Goal: Transaction & Acquisition: Purchase product/service

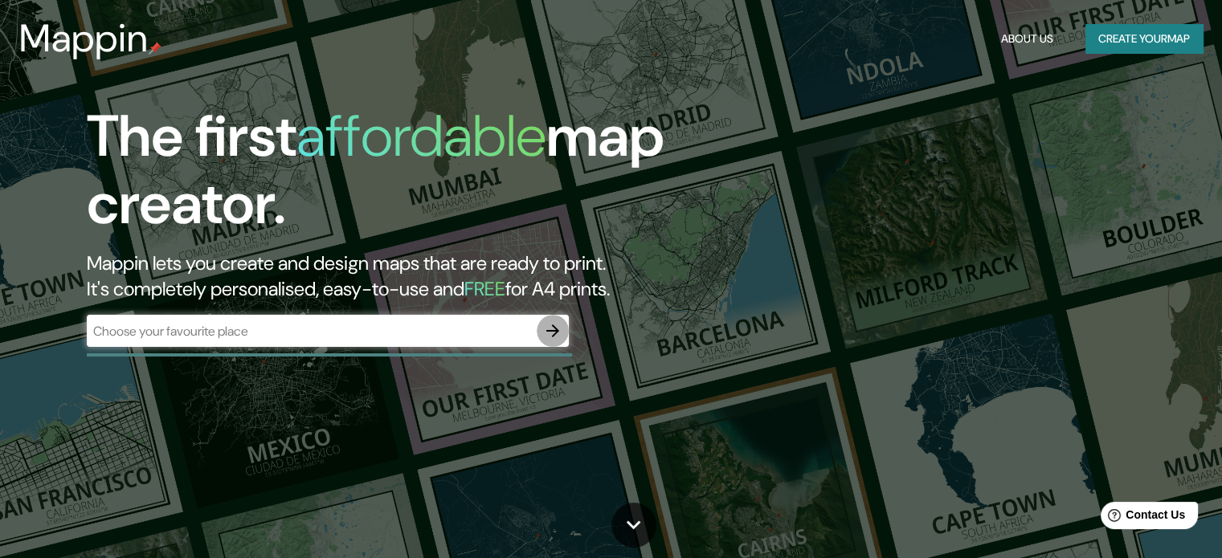
click at [557, 331] on icon "button" at bounding box center [552, 331] width 13 height 13
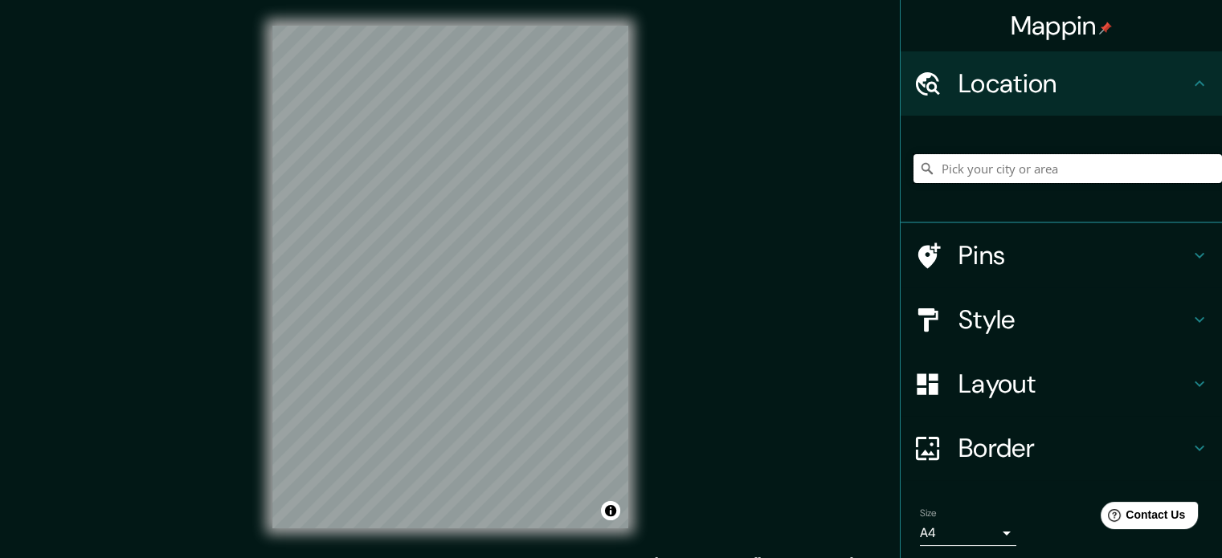
click at [974, 175] on input "Pick your city or area" at bounding box center [1067, 168] width 308 height 29
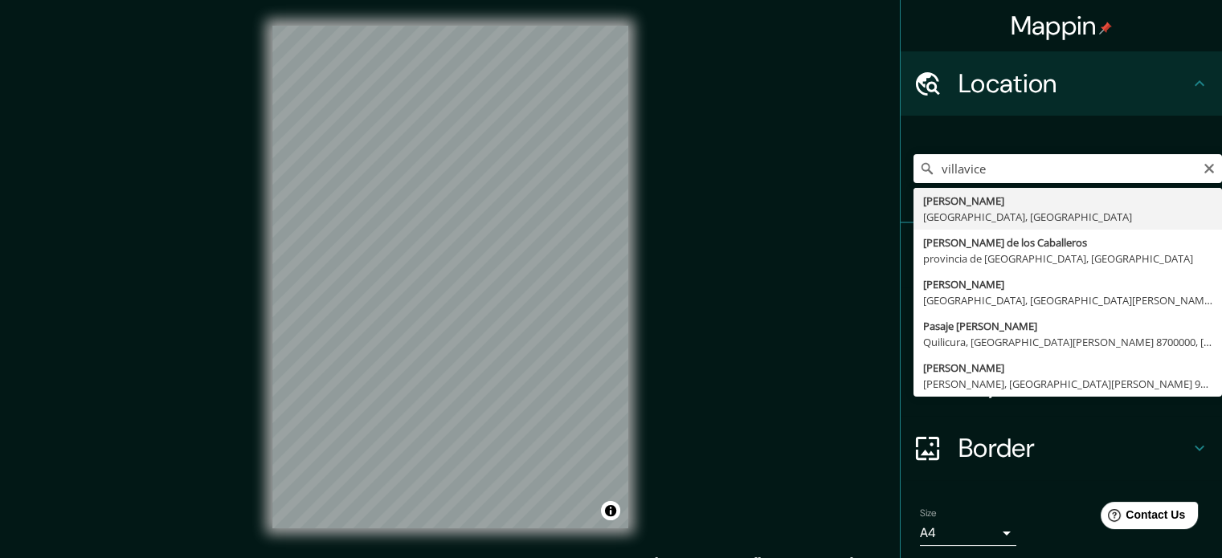
type input "[PERSON_NAME], [GEOGRAPHIC_DATA], [GEOGRAPHIC_DATA]"
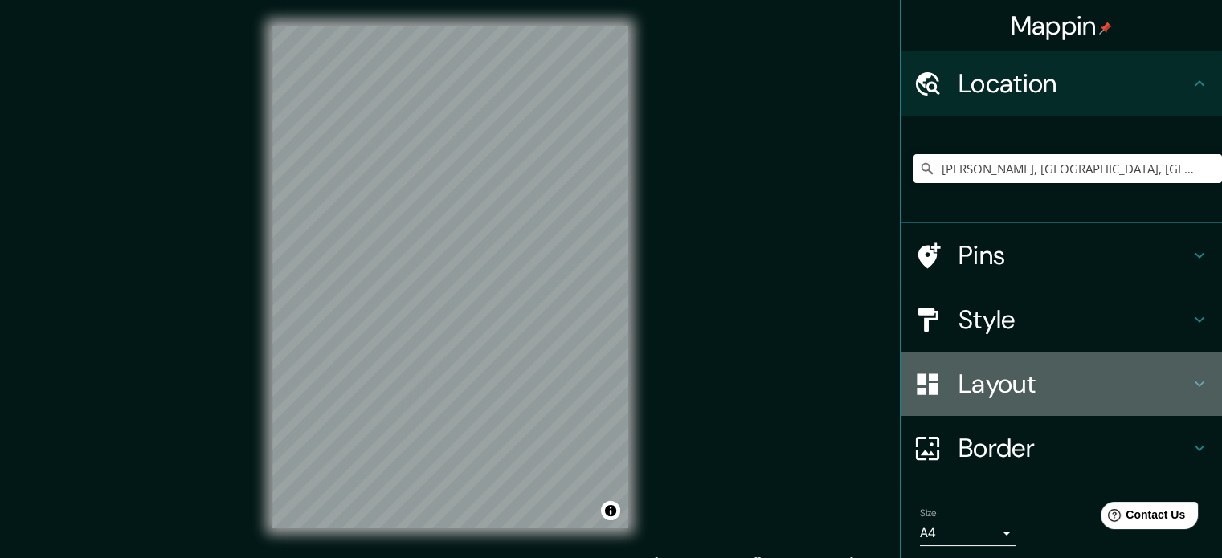
click at [1049, 382] on h4 "Layout" at bounding box center [1073, 384] width 231 height 32
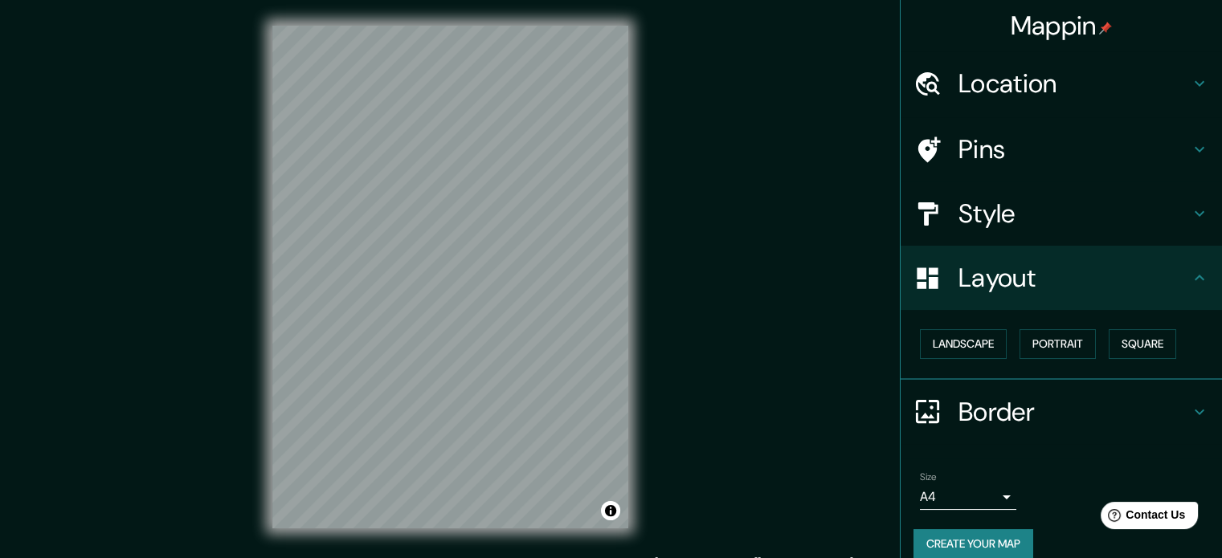
click at [1007, 229] on h4 "Style" at bounding box center [1073, 214] width 231 height 32
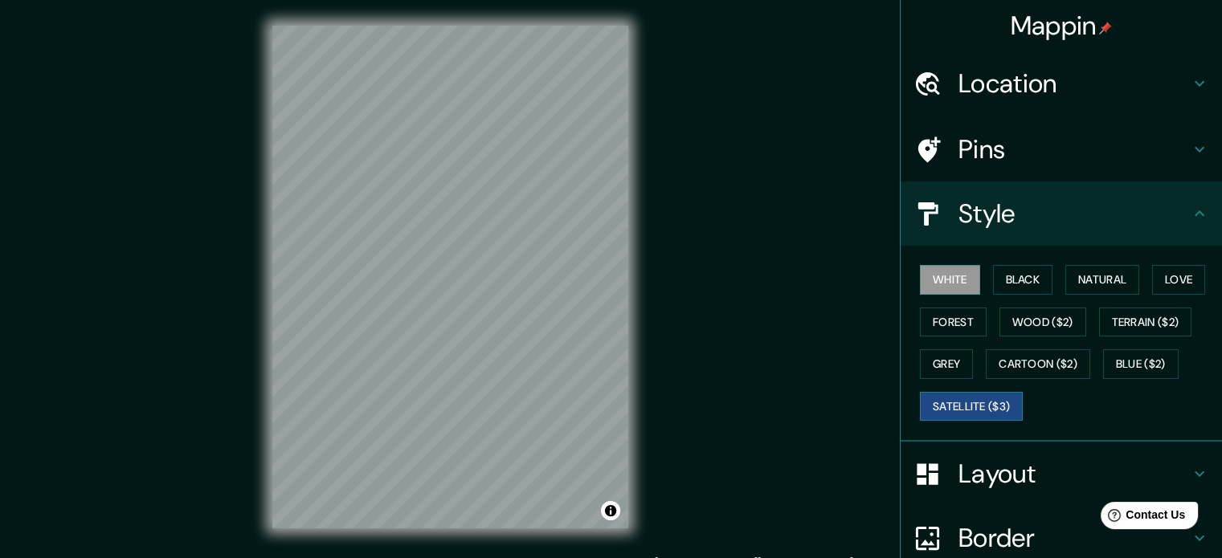
click at [934, 411] on button "Satellite ($3)" at bounding box center [971, 407] width 103 height 30
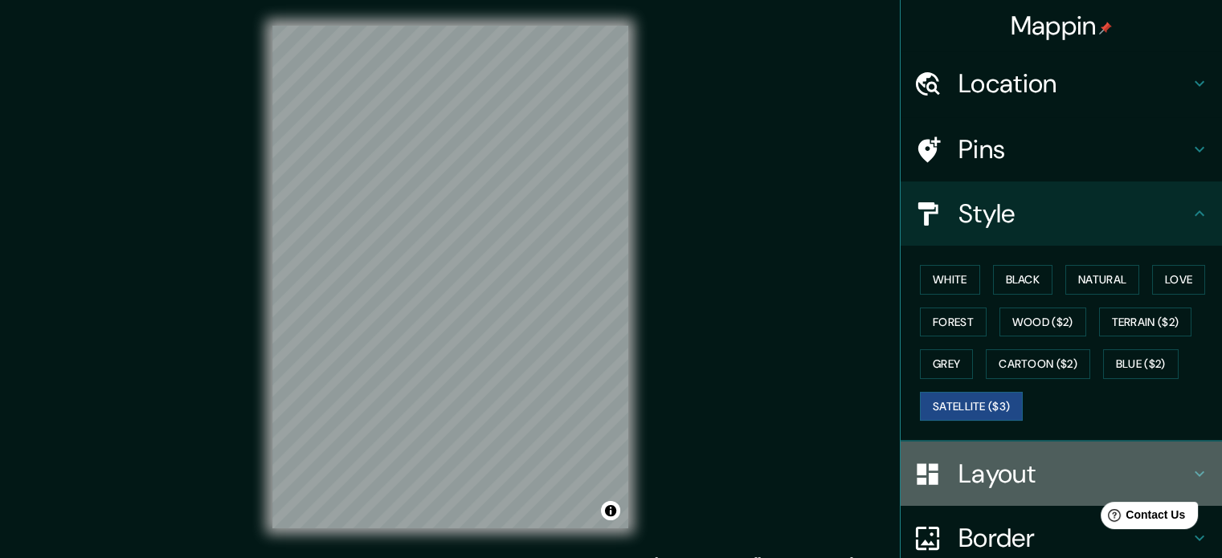
click at [987, 476] on h4 "Layout" at bounding box center [1073, 474] width 231 height 32
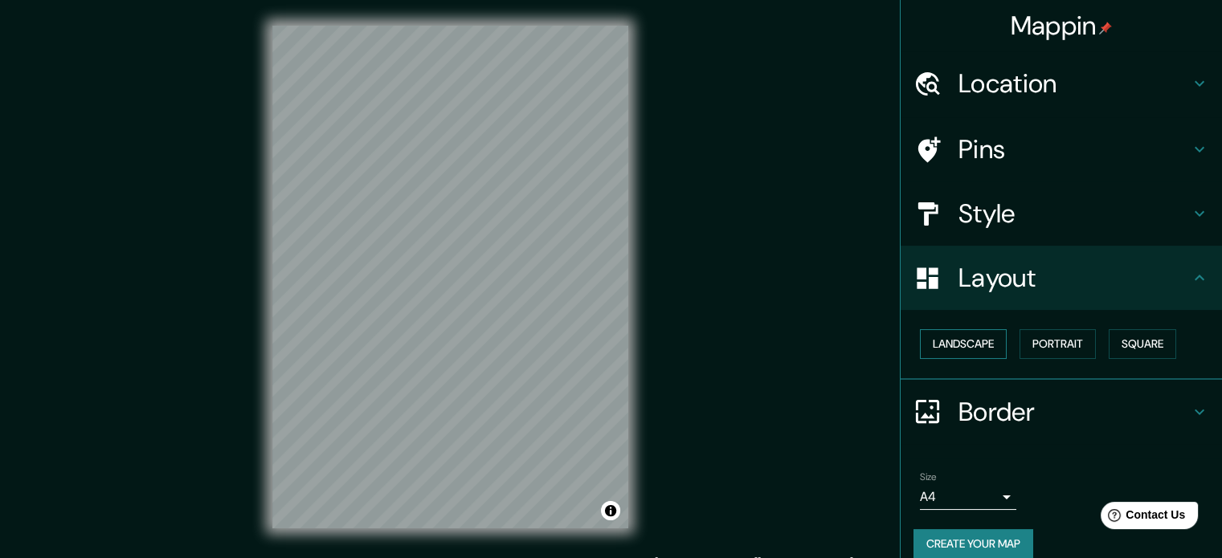
click at [967, 350] on button "Landscape" at bounding box center [963, 344] width 87 height 30
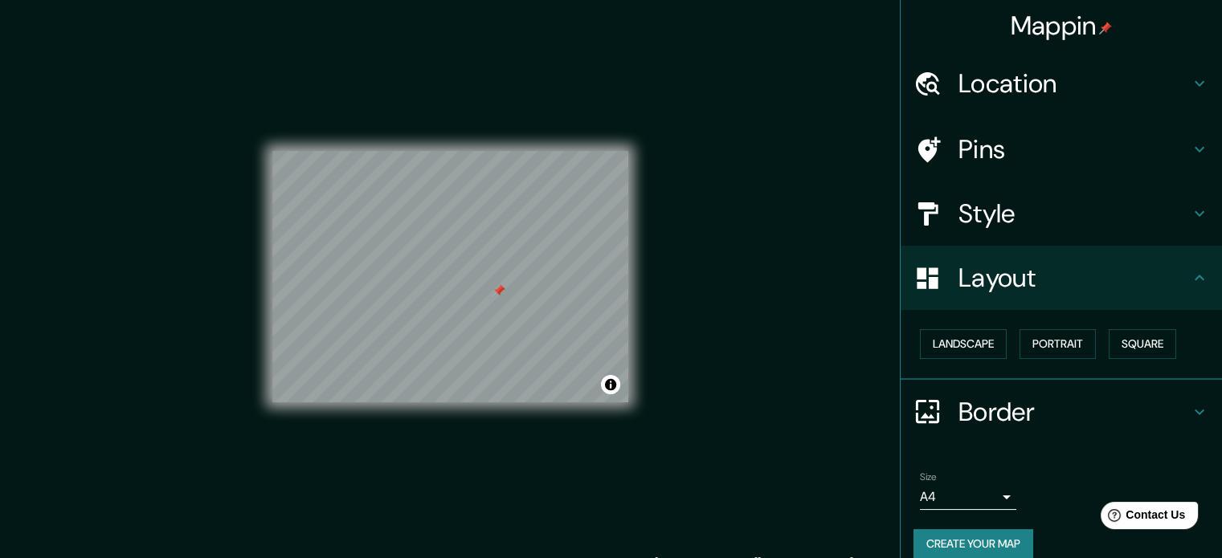
click at [973, 423] on h4 "Border" at bounding box center [1073, 412] width 231 height 32
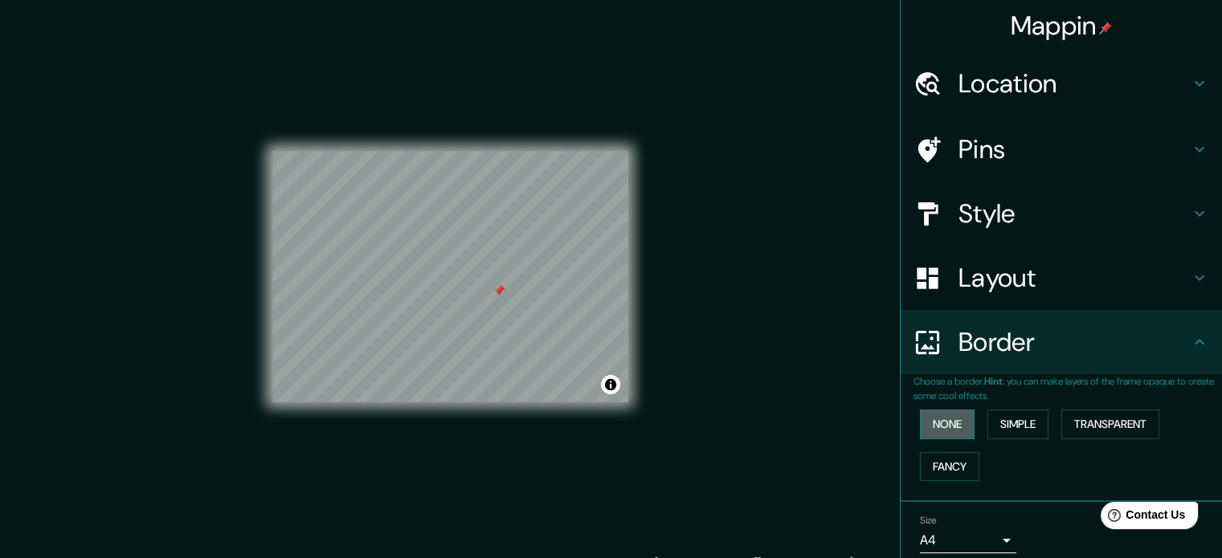
click at [942, 429] on button "None" at bounding box center [947, 425] width 55 height 30
click at [987, 421] on button "Simple" at bounding box center [1017, 425] width 61 height 30
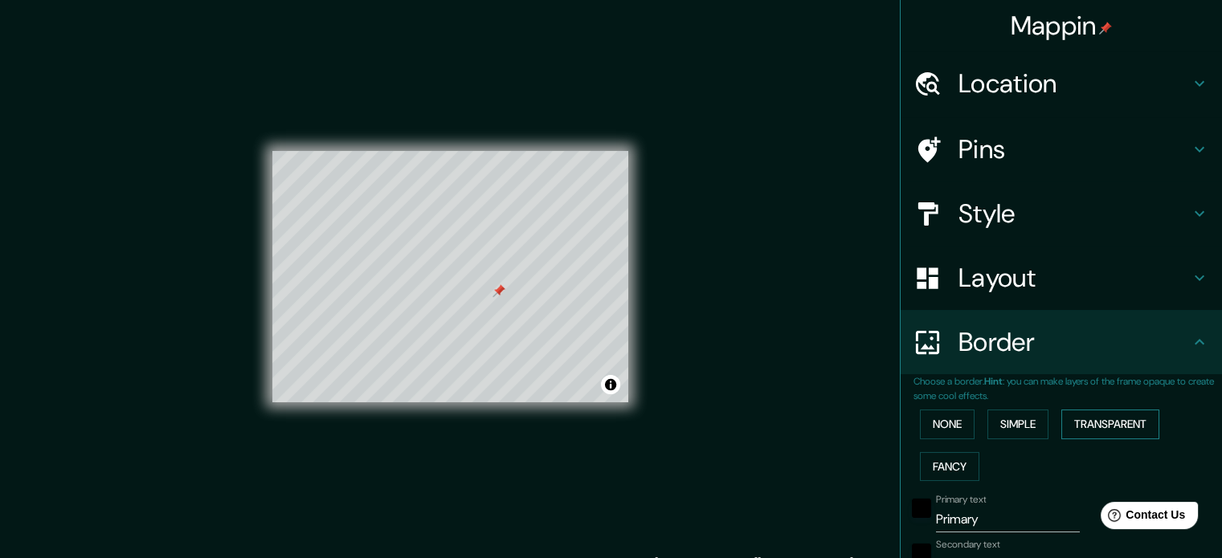
click at [1072, 418] on button "Transparent" at bounding box center [1110, 425] width 98 height 30
click at [945, 458] on button "Fancy" at bounding box center [949, 467] width 59 height 30
click at [935, 422] on button "None" at bounding box center [947, 425] width 55 height 30
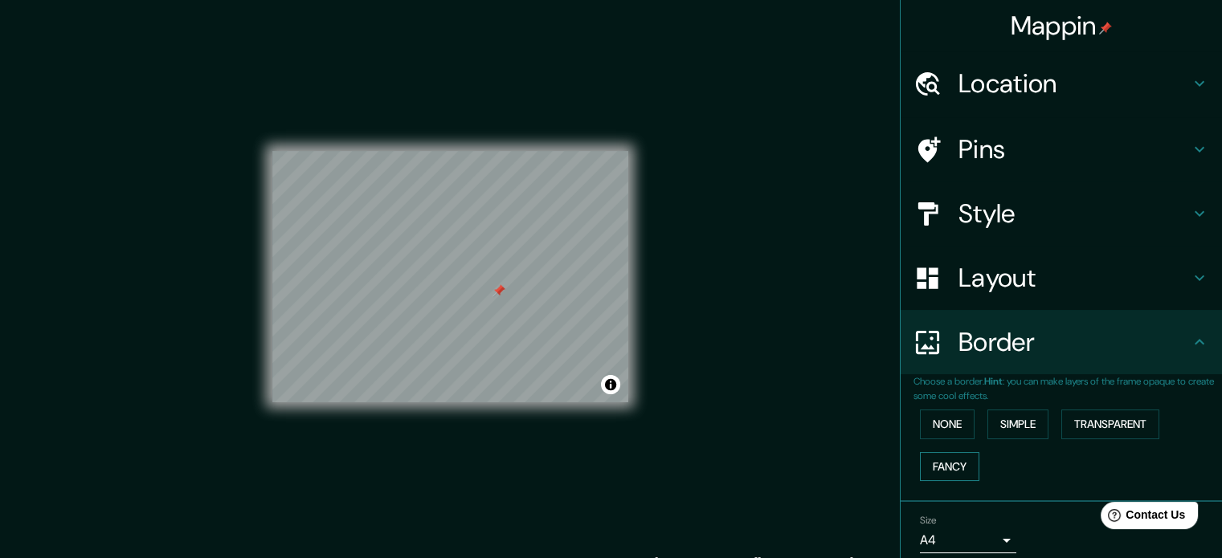
click at [952, 461] on button "Fancy" at bounding box center [949, 467] width 59 height 30
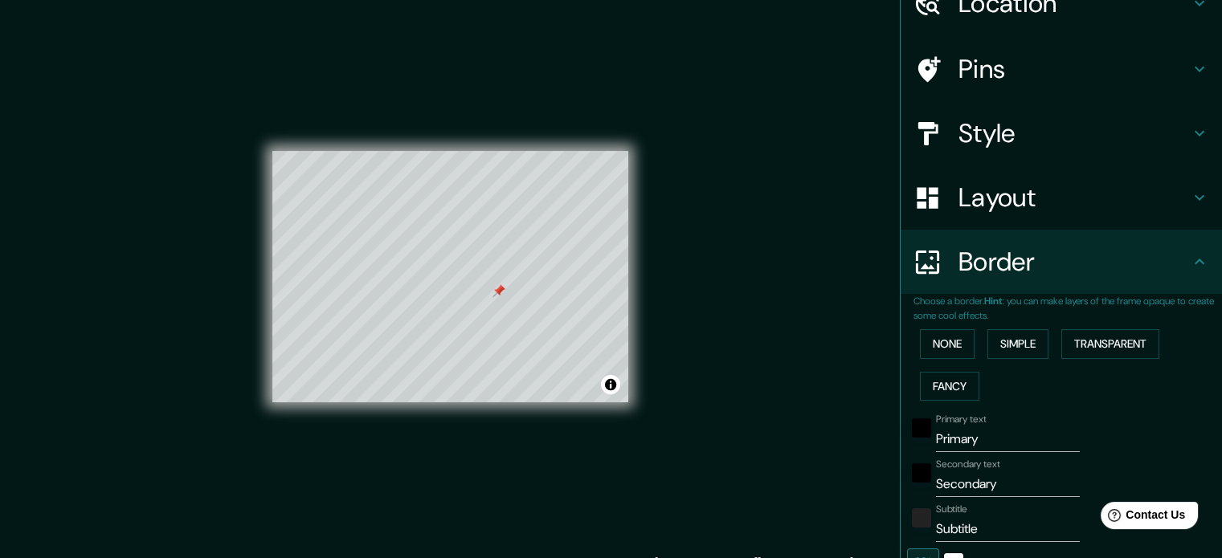
click at [935, 345] on button "None" at bounding box center [947, 344] width 55 height 30
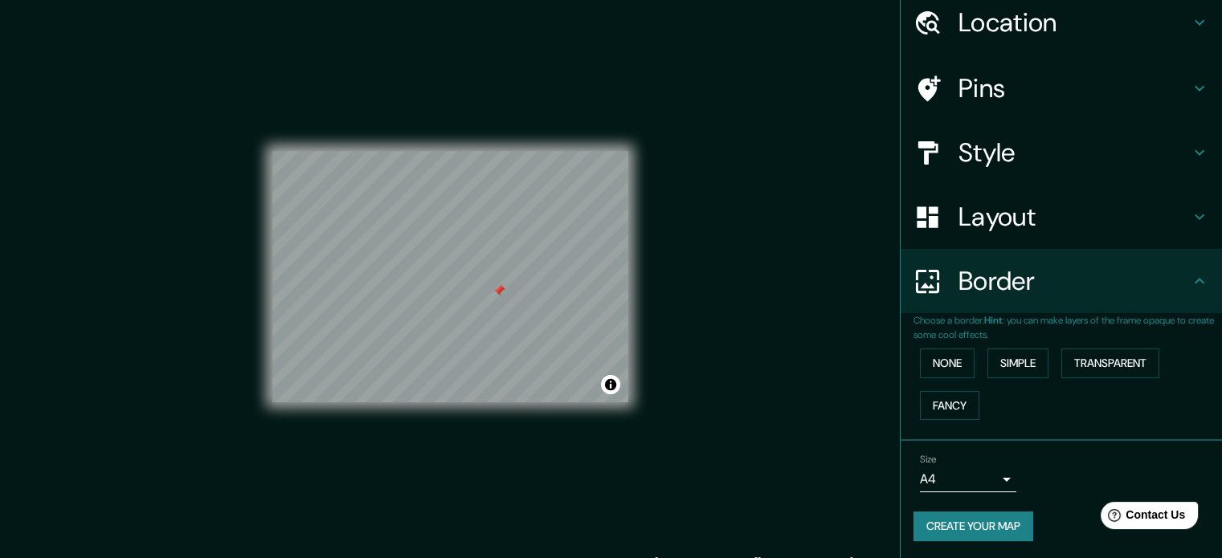
click at [974, 281] on h4 "Border" at bounding box center [1073, 281] width 231 height 32
click at [983, 160] on h4 "Style" at bounding box center [1073, 153] width 231 height 32
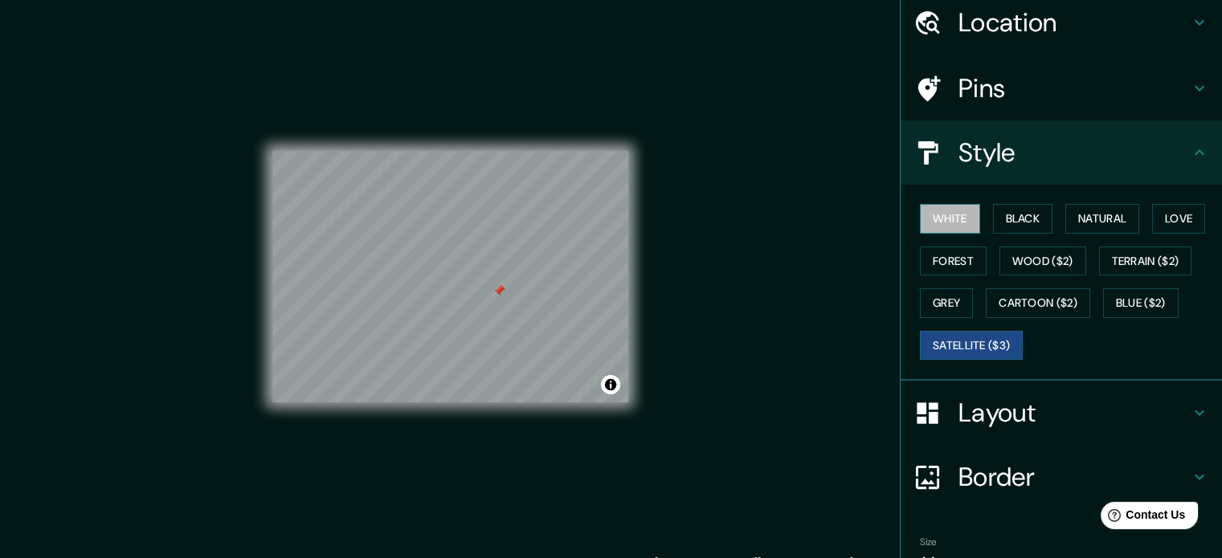
click at [943, 208] on button "White" at bounding box center [950, 219] width 60 height 30
click at [999, 208] on button "Black" at bounding box center [1023, 219] width 60 height 30
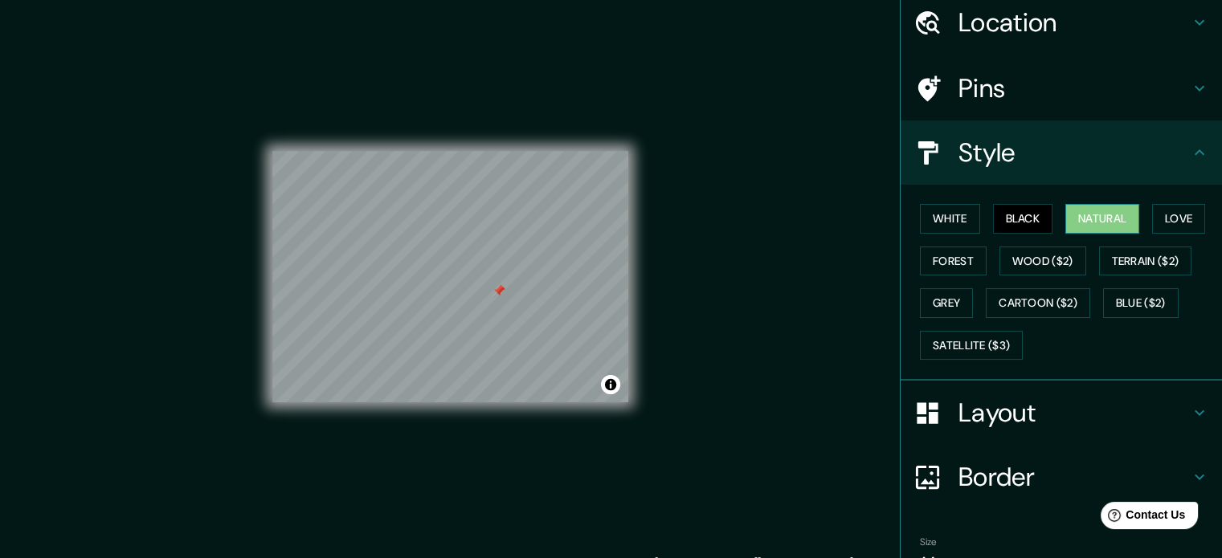
drag, startPoint x: 1081, startPoint y: 214, endPoint x: 1109, endPoint y: 215, distance: 27.4
click at [1083, 214] on button "Natural" at bounding box center [1102, 219] width 74 height 30
click at [1180, 217] on button "Love" at bounding box center [1178, 219] width 53 height 30
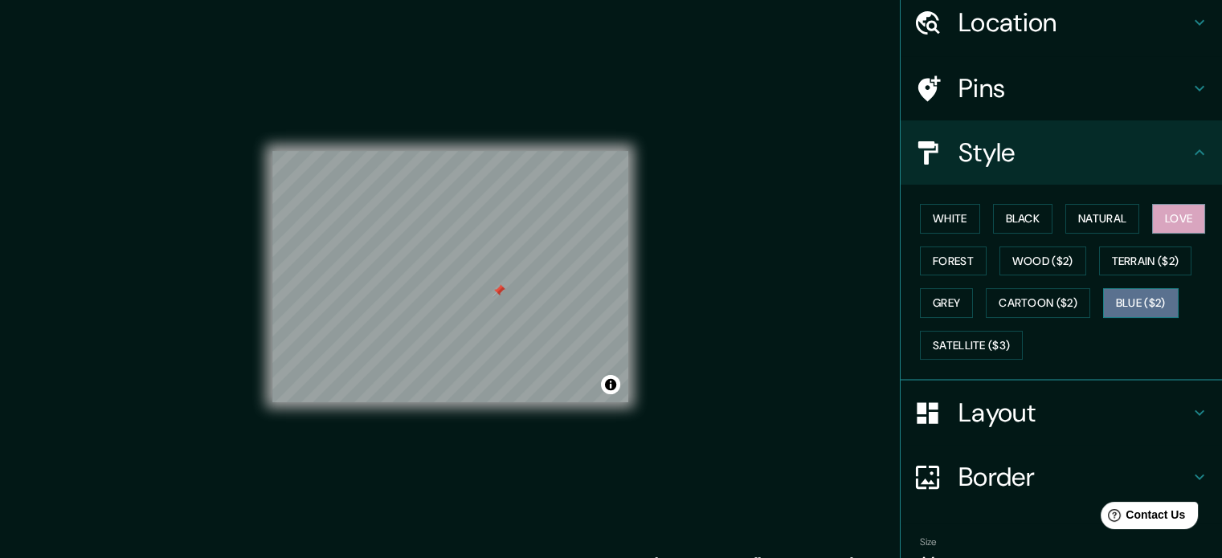
click at [1141, 300] on button "Blue ($2)" at bounding box center [1141, 303] width 76 height 30
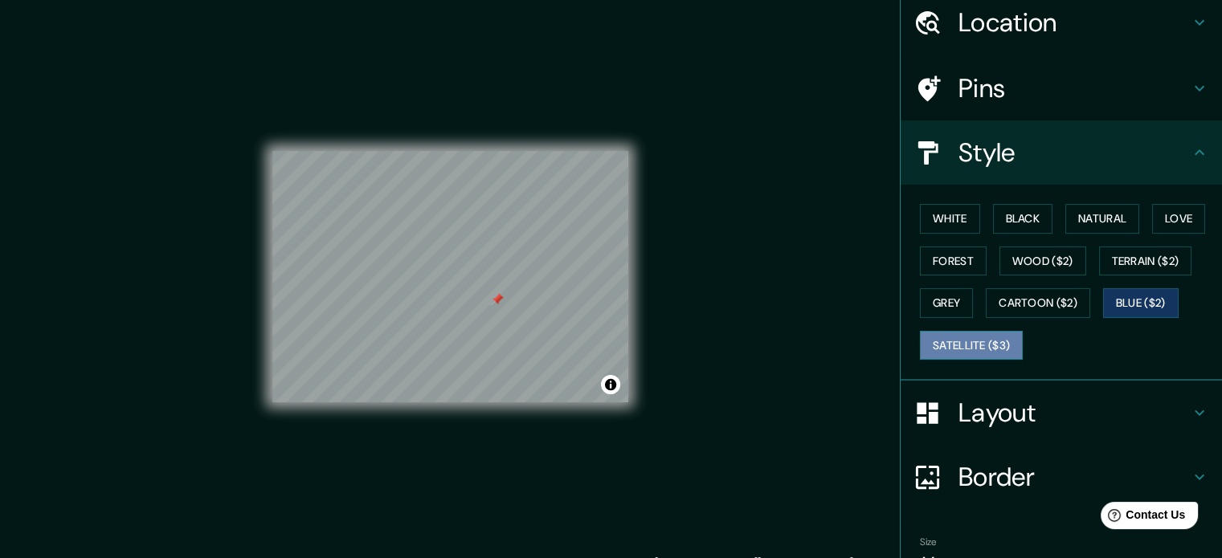
click at [941, 346] on button "Satellite ($3)" at bounding box center [971, 346] width 103 height 30
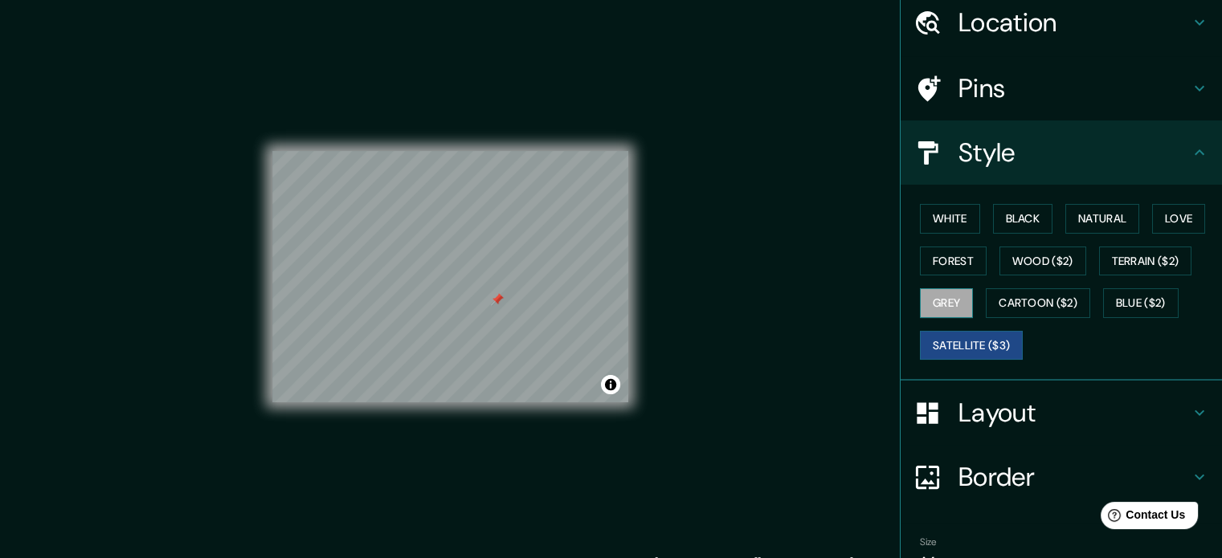
click at [933, 301] on button "Grey" at bounding box center [946, 303] width 53 height 30
click at [501, 296] on div at bounding box center [497, 299] width 13 height 13
click at [518, 292] on div at bounding box center [512, 293] width 13 height 13
click at [516, 289] on div at bounding box center [518, 294] width 13 height 13
click at [920, 272] on button "Forest" at bounding box center [953, 262] width 67 height 30
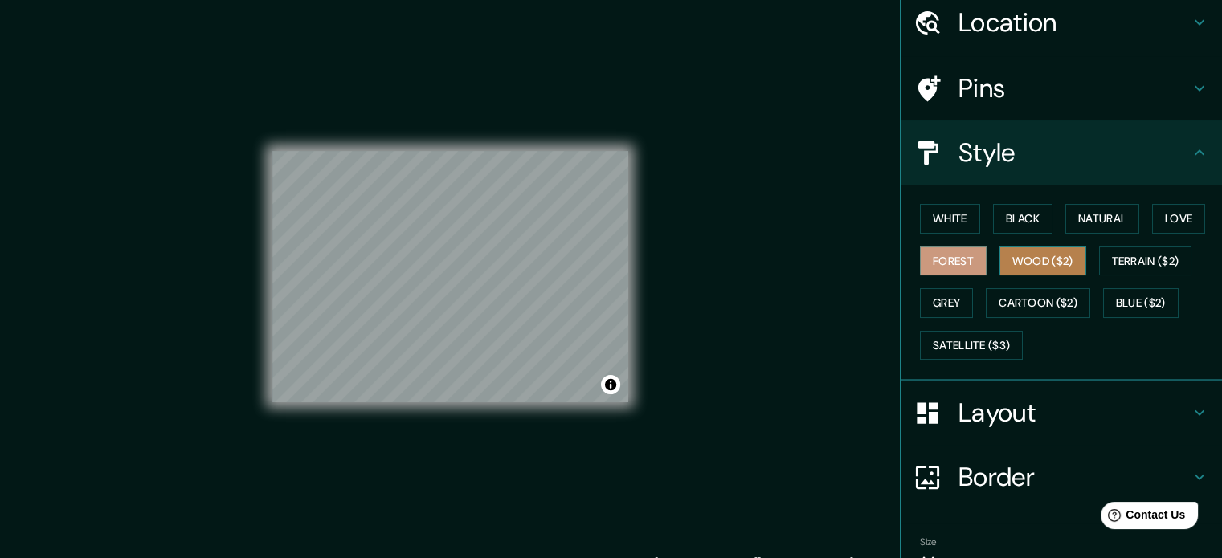
click at [1014, 262] on button "Wood ($2)" at bounding box center [1042, 262] width 87 height 30
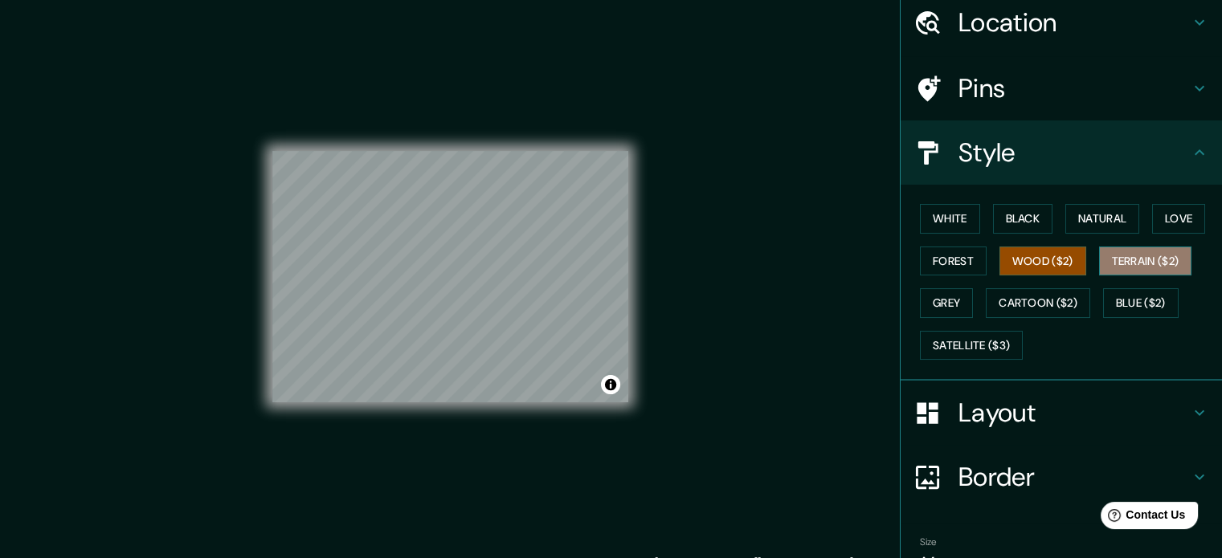
click at [1099, 264] on button "Terrain ($2)" at bounding box center [1145, 262] width 93 height 30
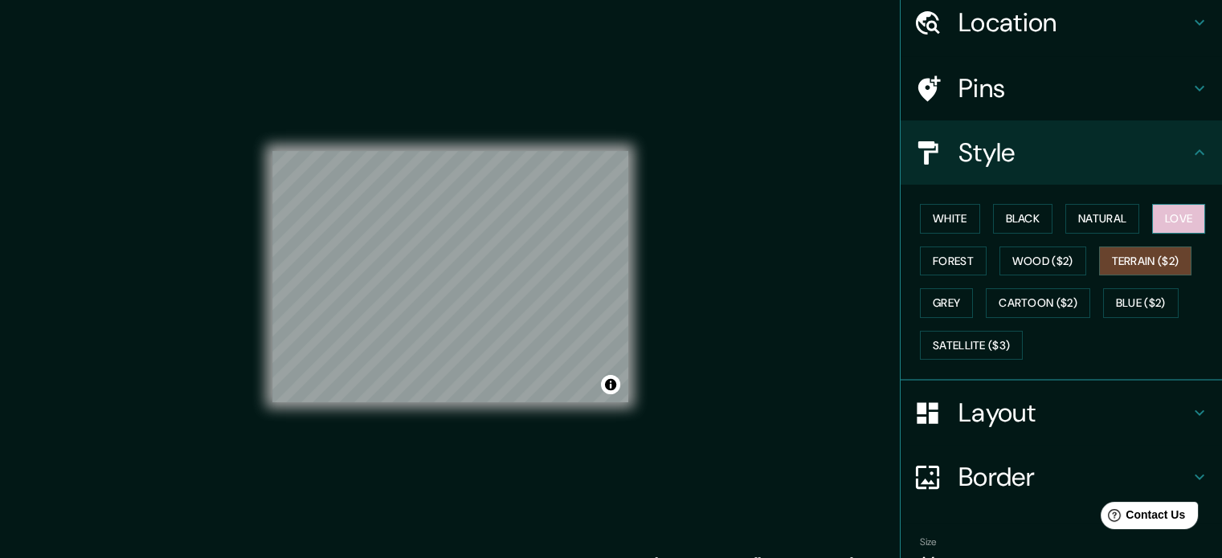
click at [1173, 223] on button "Love" at bounding box center [1178, 219] width 53 height 30
click at [958, 306] on button "Grey" at bounding box center [946, 303] width 53 height 30
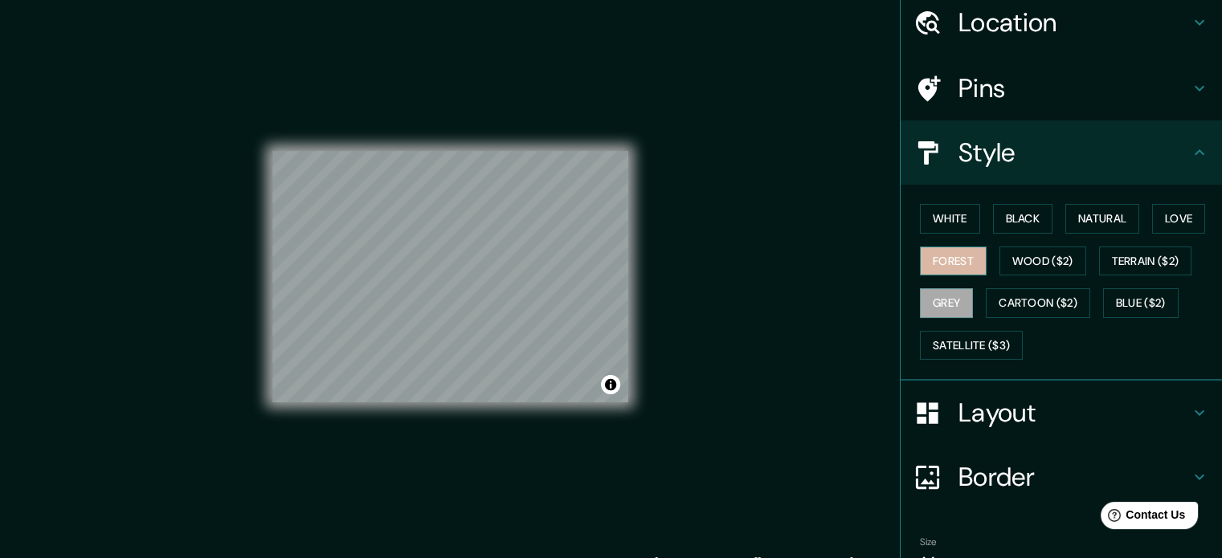
click at [947, 265] on button "Forest" at bounding box center [953, 262] width 67 height 30
click at [941, 223] on button "White" at bounding box center [950, 219] width 60 height 30
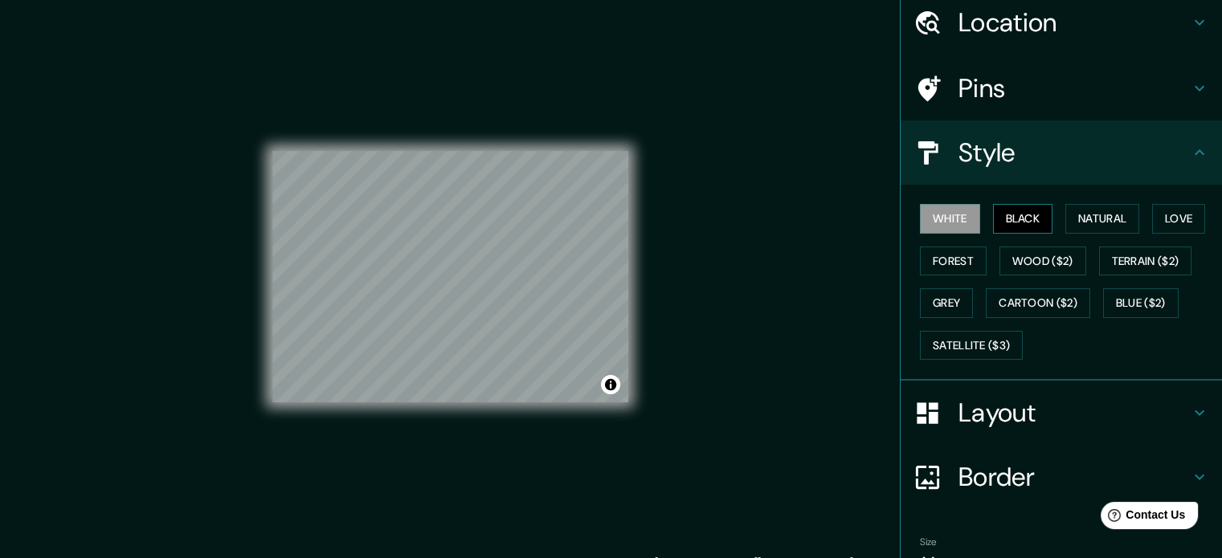
click at [1003, 226] on button "Black" at bounding box center [1023, 219] width 60 height 30
click at [1089, 224] on button "Natural" at bounding box center [1102, 219] width 74 height 30
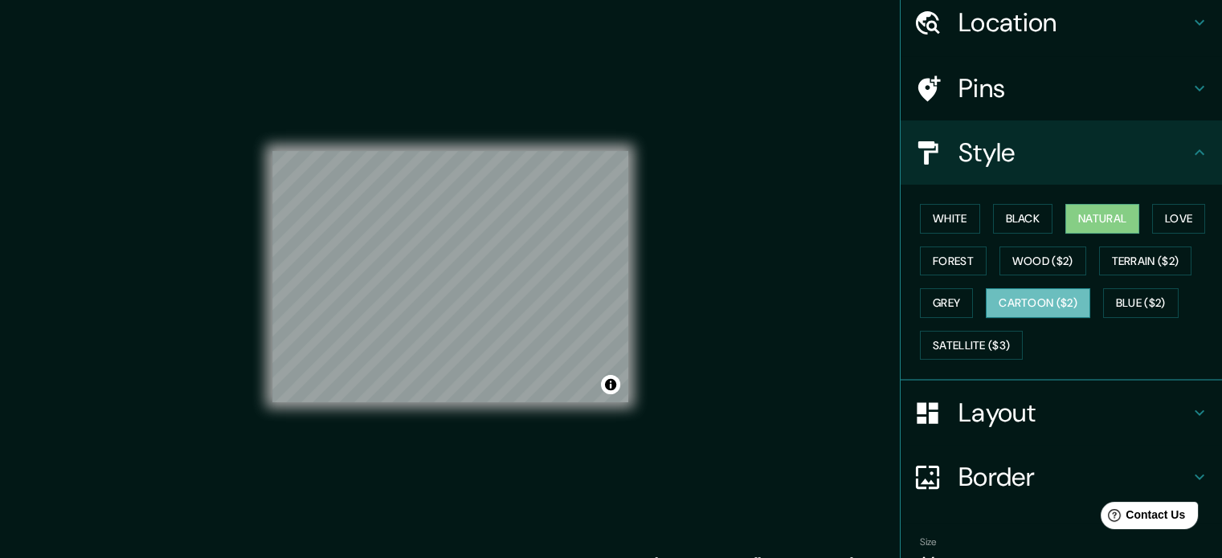
drag, startPoint x: 1060, startPoint y: 281, endPoint x: 1052, endPoint y: 293, distance: 14.1
click at [1059, 282] on div "White Black Natural Love Forest Wood ($2) Terrain ($2) Grey Cartoon ($2) Blue (…" at bounding box center [1067, 282] width 308 height 169
click at [1051, 296] on button "Cartoon ($2)" at bounding box center [1038, 303] width 104 height 30
click at [1126, 292] on button "Blue ($2)" at bounding box center [1141, 303] width 76 height 30
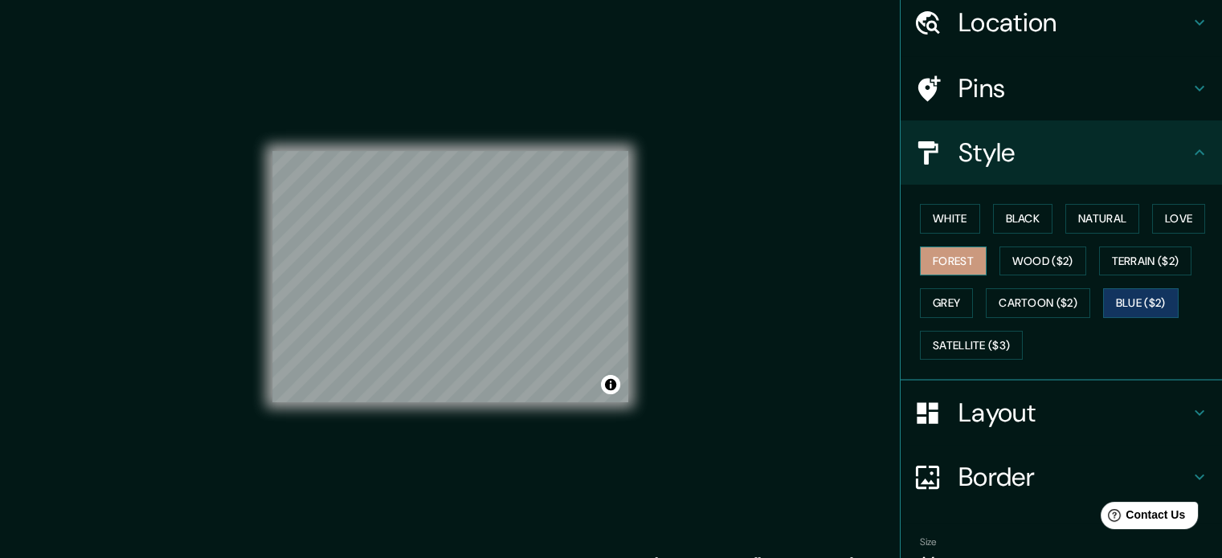
click at [950, 259] on button "Forest" at bounding box center [953, 262] width 67 height 30
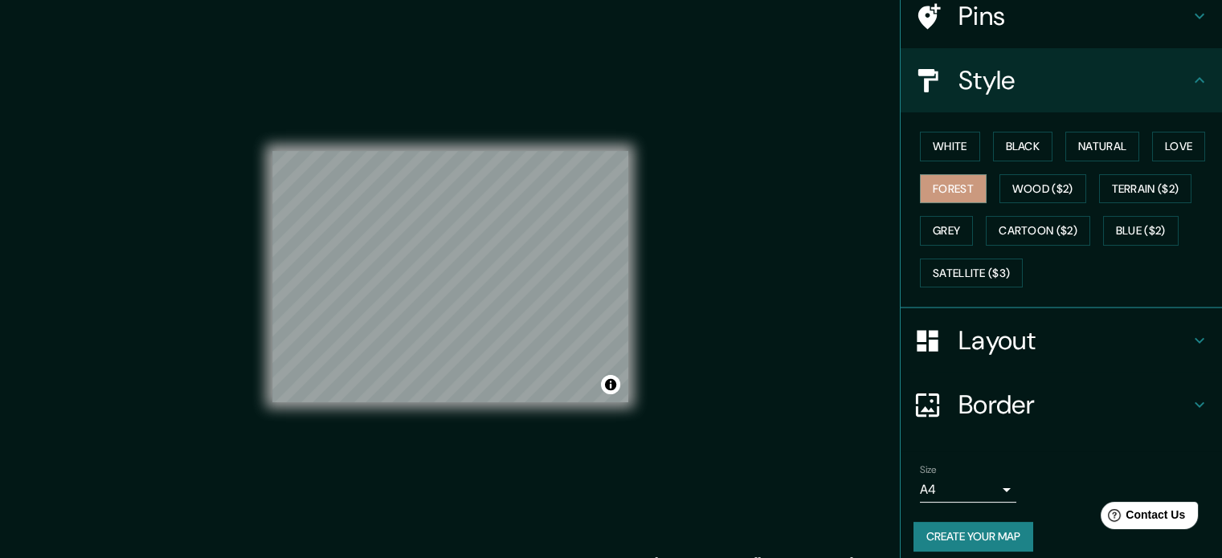
scroll to position [143, 0]
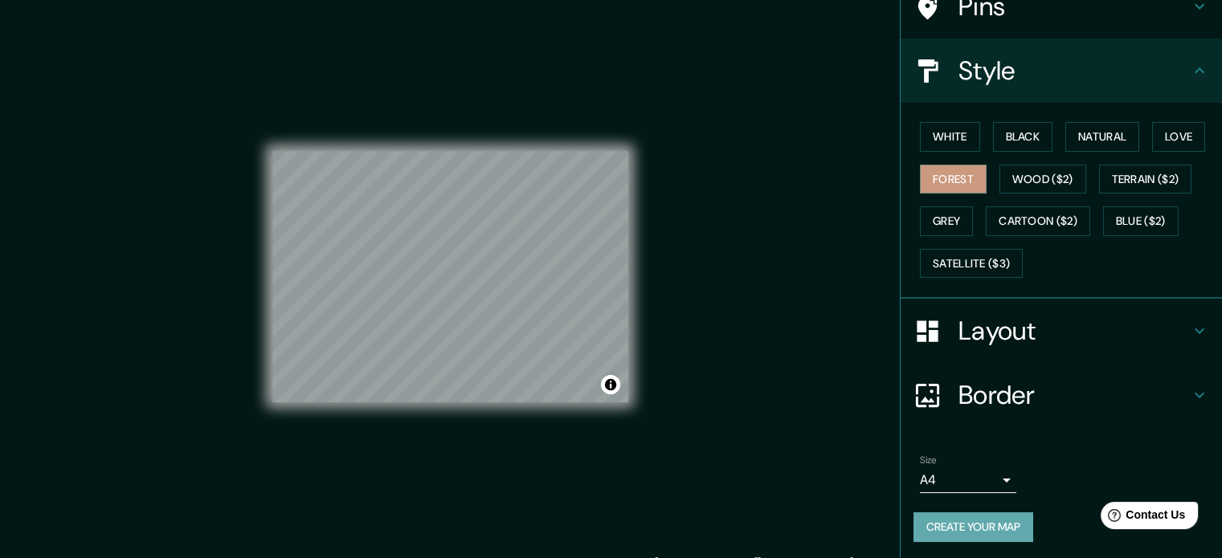
click at [993, 520] on button "Create your map" at bounding box center [973, 527] width 120 height 30
click at [973, 517] on button "Create your map" at bounding box center [973, 527] width 120 height 30
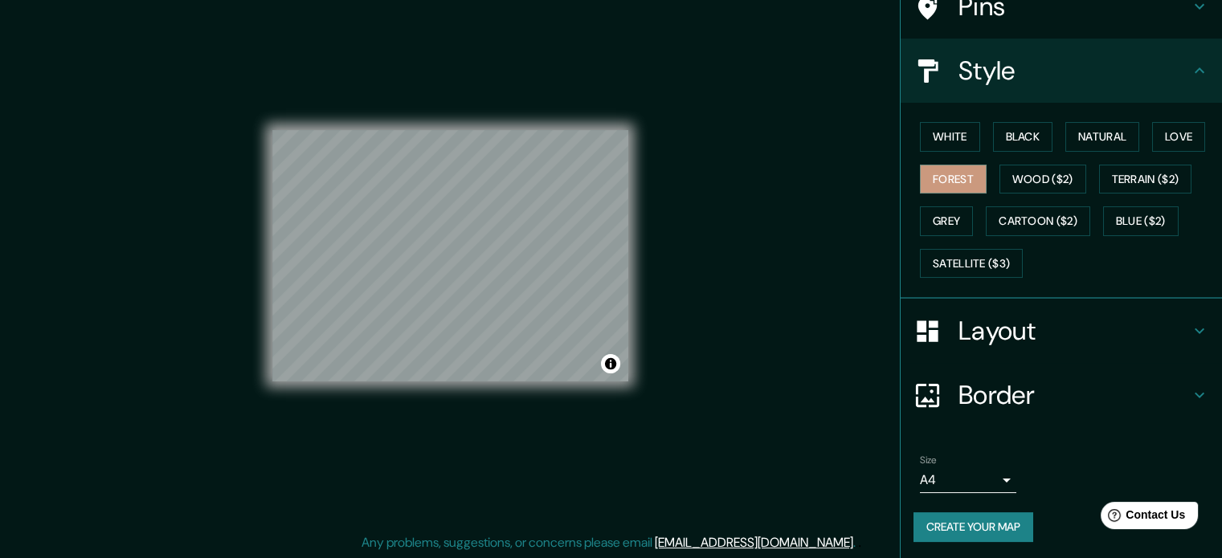
click at [978, 508] on div "Size A4 single Create your map" at bounding box center [1061, 501] width 296 height 107
click at [978, 517] on button "Create your map" at bounding box center [973, 527] width 120 height 30
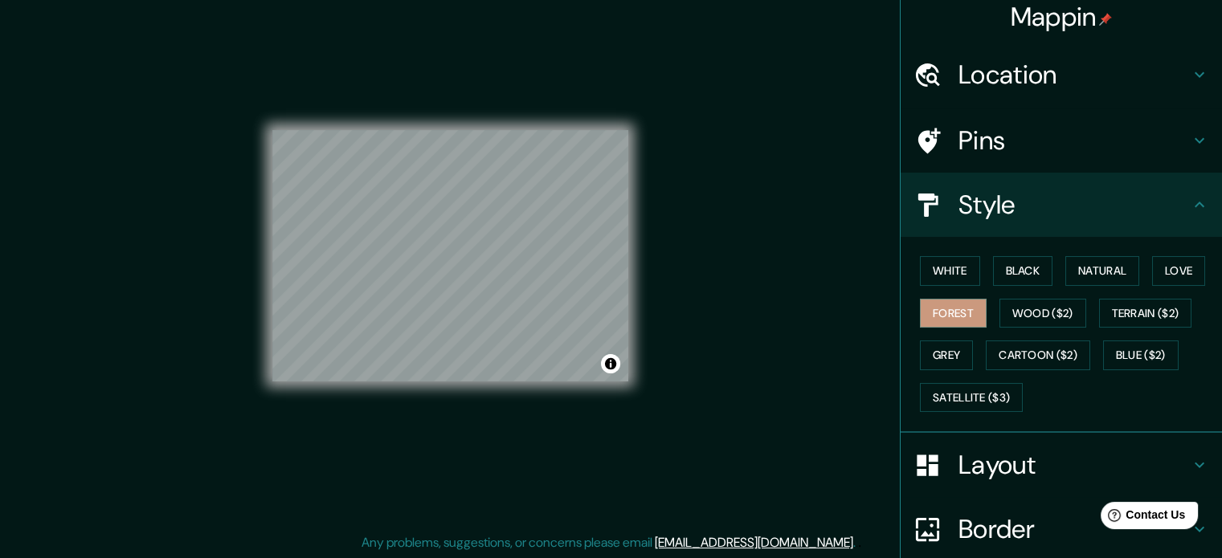
scroll to position [0, 0]
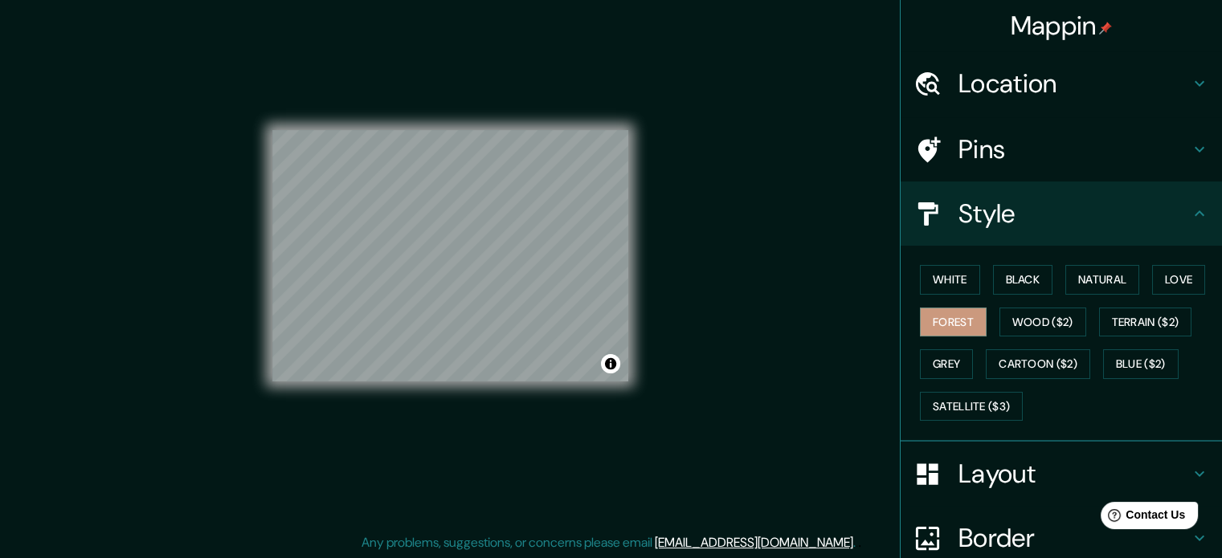
click at [1073, 205] on h4 "Style" at bounding box center [1073, 214] width 231 height 32
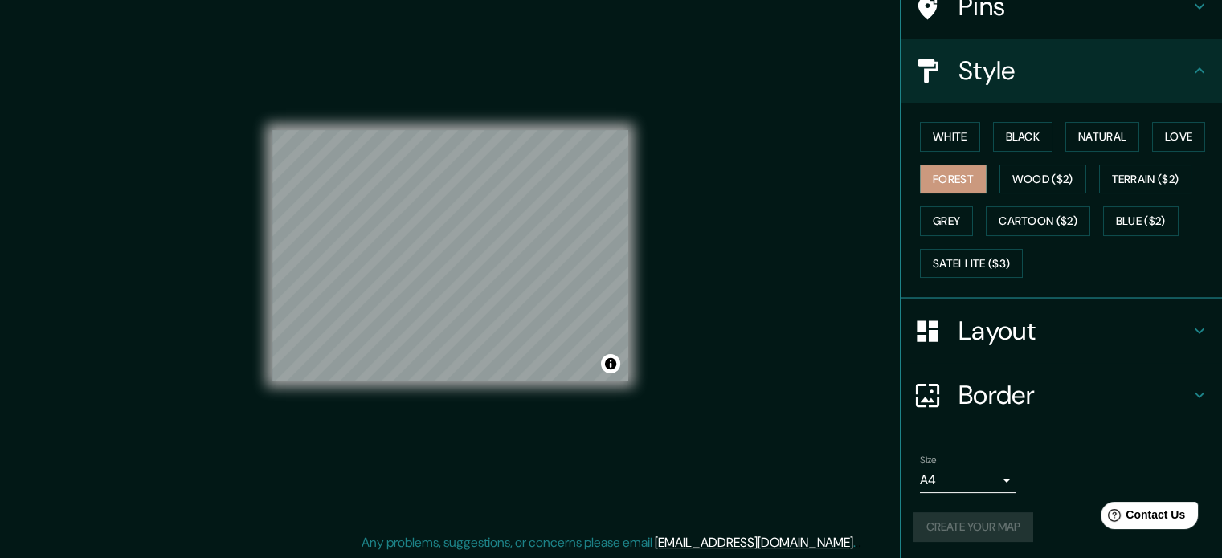
click at [1031, 388] on h4 "Border" at bounding box center [1073, 395] width 231 height 32
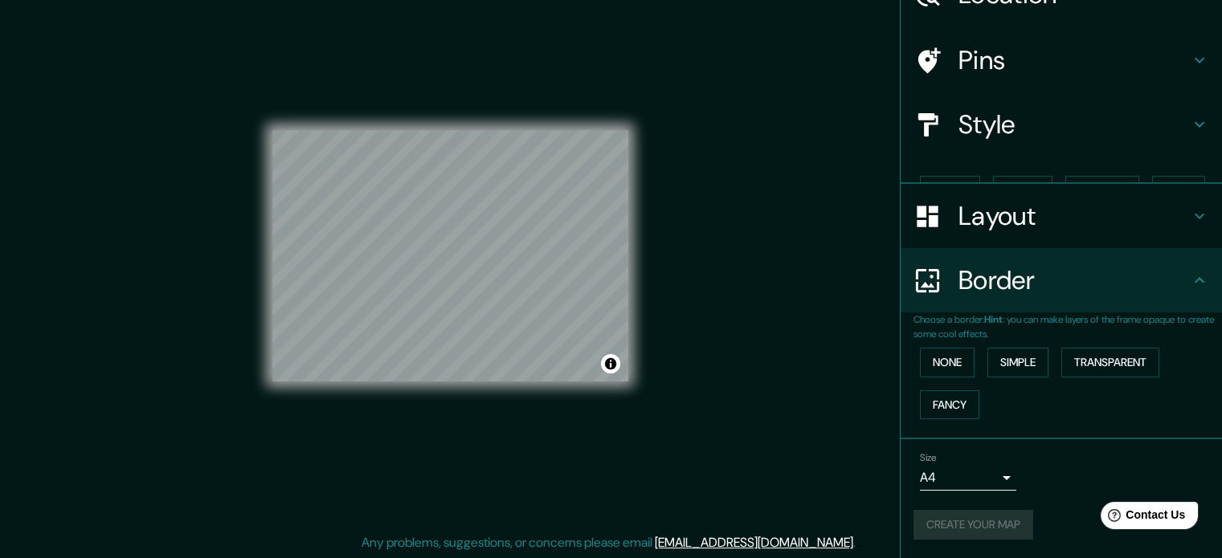
scroll to position [61, 0]
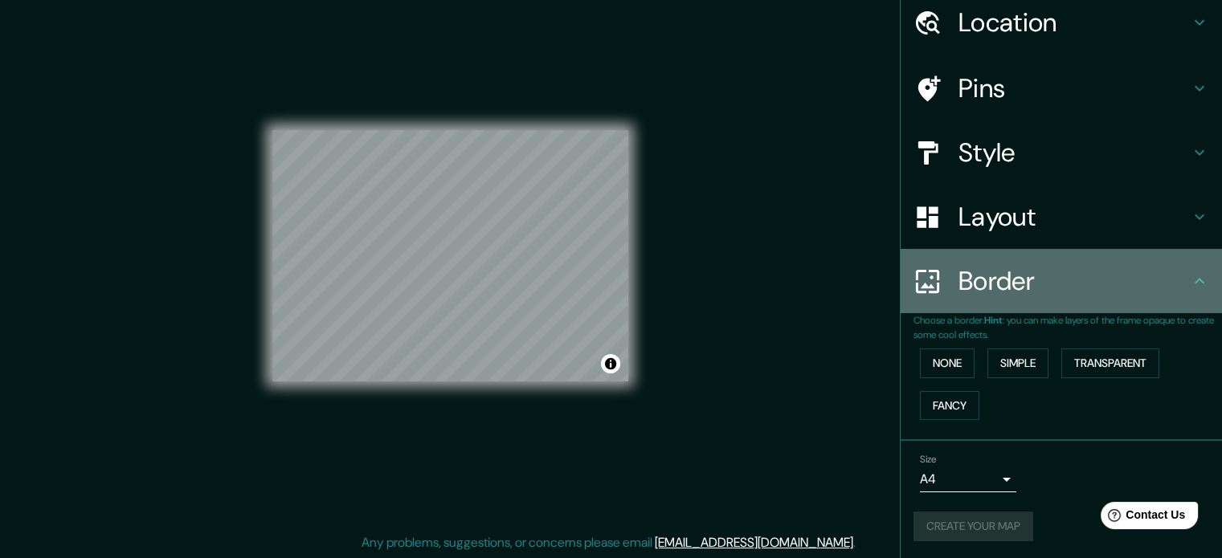
click at [1053, 272] on h4 "Border" at bounding box center [1073, 281] width 231 height 32
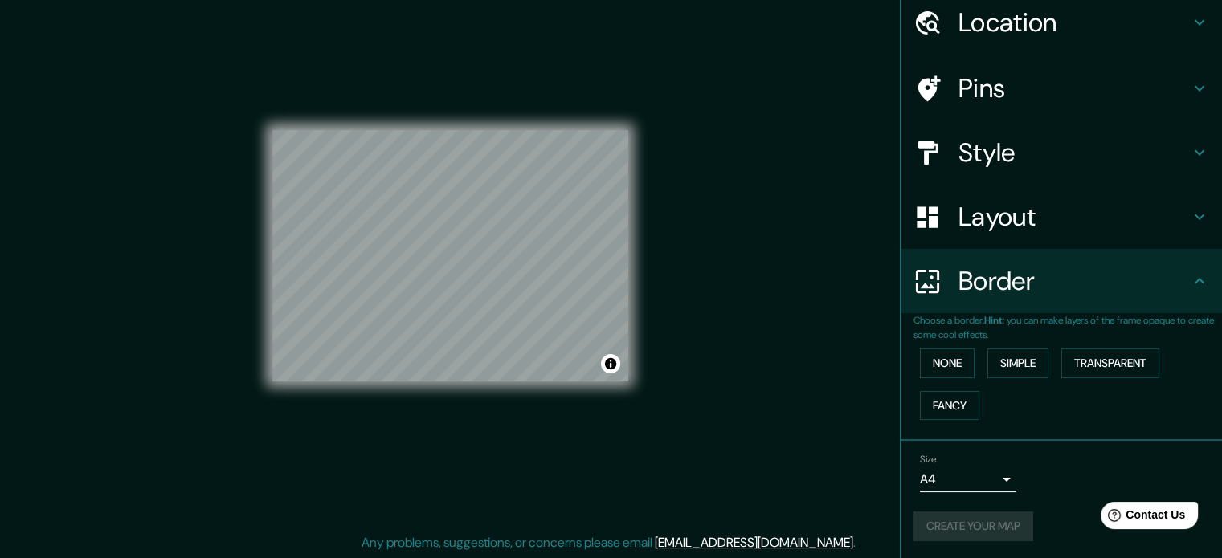
click at [1051, 227] on h4 "Layout" at bounding box center [1073, 217] width 231 height 32
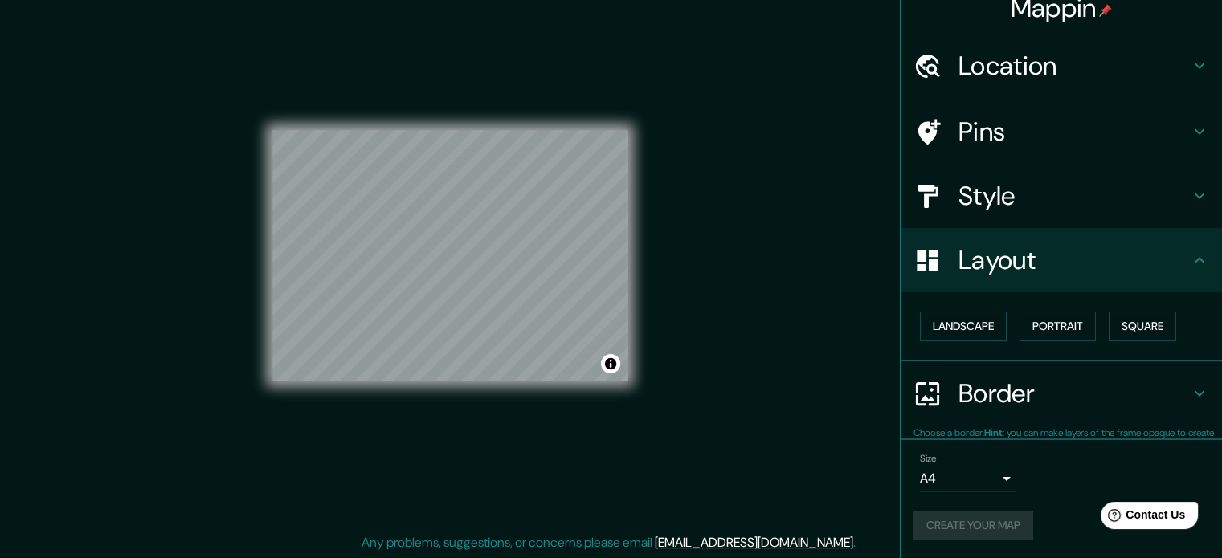
scroll to position [18, 0]
click at [971, 394] on h4 "Border" at bounding box center [1073, 394] width 231 height 32
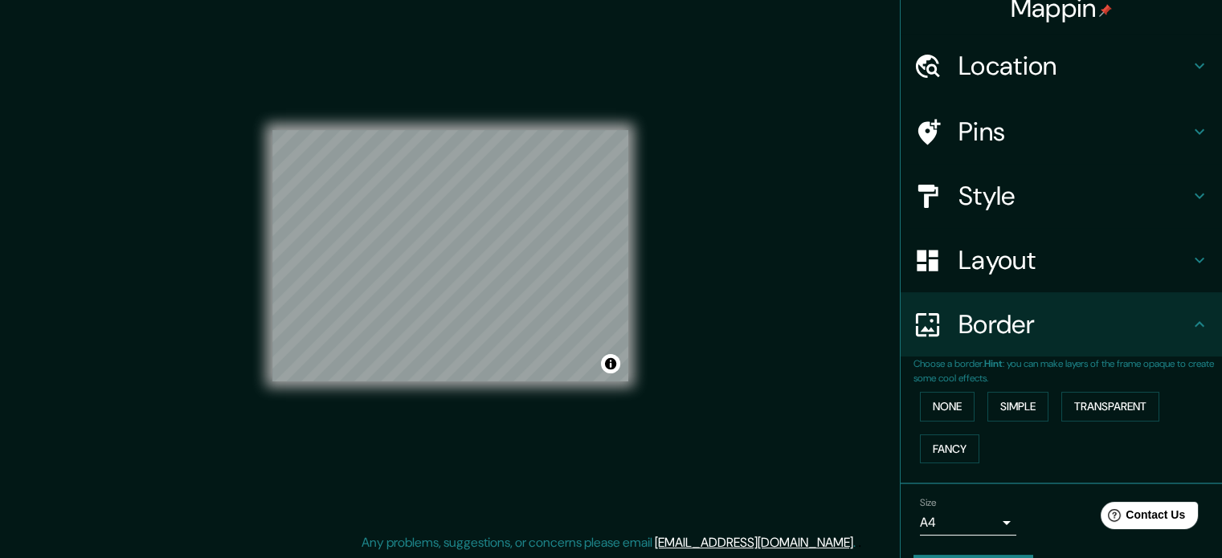
click at [990, 343] on div "Border" at bounding box center [1060, 324] width 321 height 64
click at [987, 279] on div "Layout" at bounding box center [1060, 260] width 321 height 64
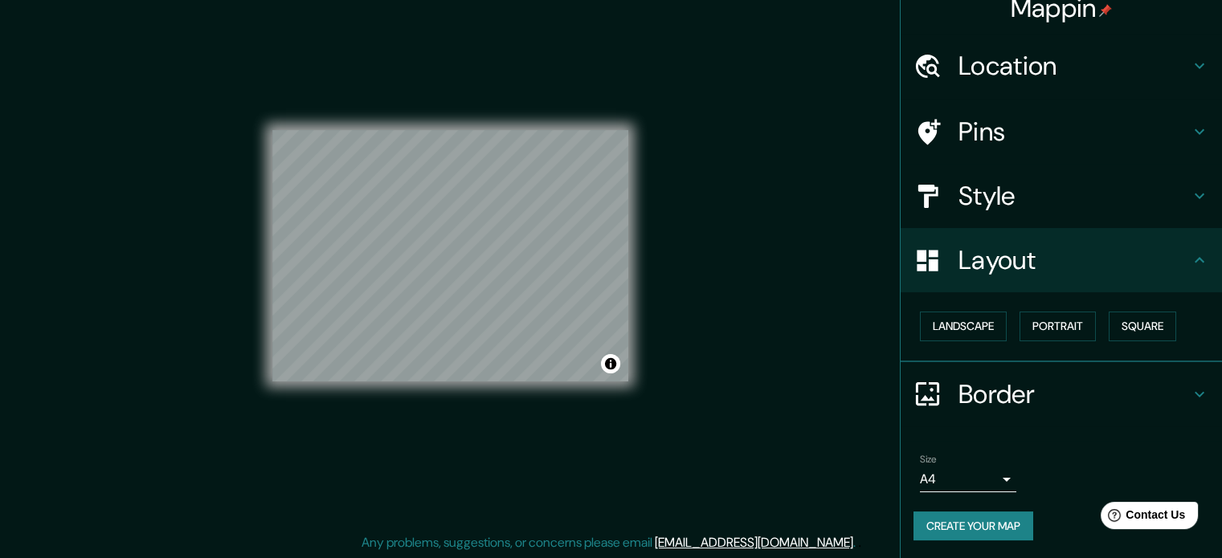
click at [993, 198] on h4 "Style" at bounding box center [1073, 196] width 231 height 32
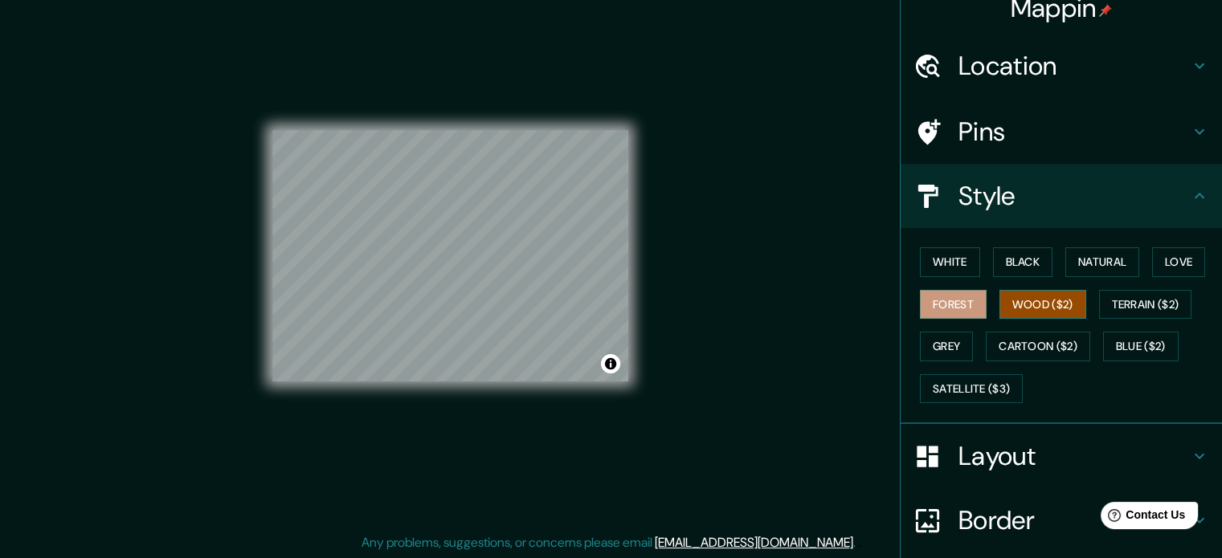
click at [1023, 301] on button "Wood ($2)" at bounding box center [1042, 305] width 87 height 30
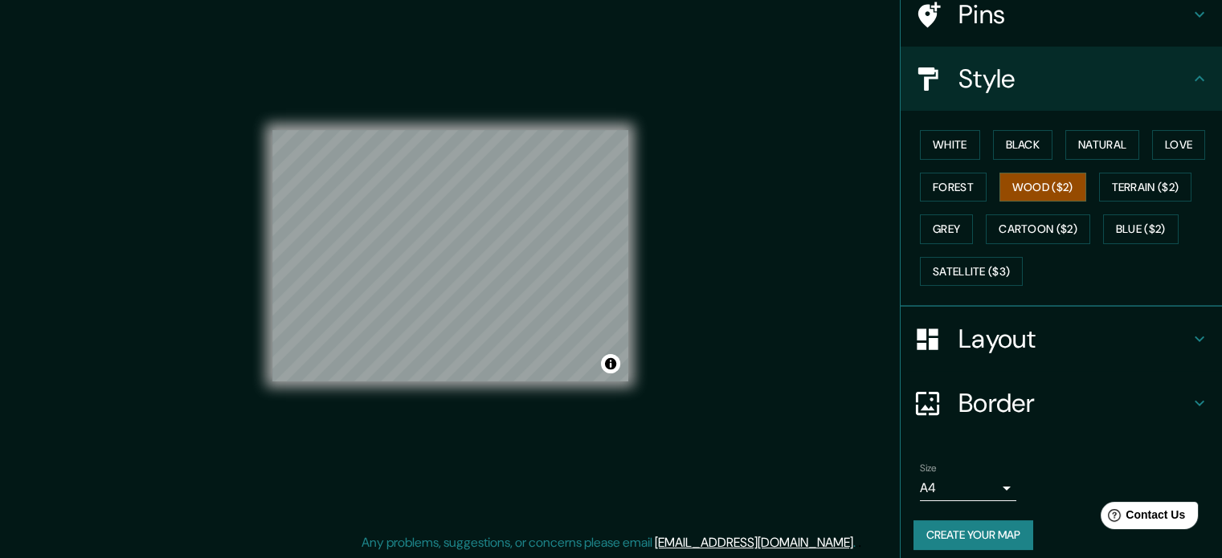
scroll to position [143, 0]
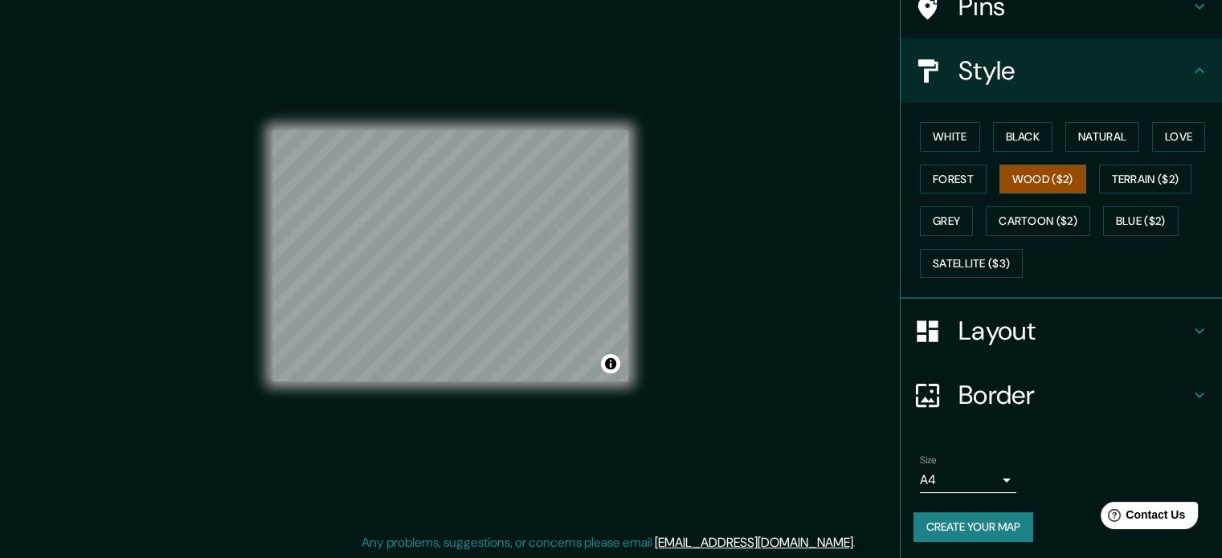
click at [978, 543] on div "Size A4 single Create your map" at bounding box center [1061, 501] width 296 height 107
click at [971, 531] on button "Create your map" at bounding box center [973, 527] width 120 height 30
click at [1131, 219] on button "Blue ($2)" at bounding box center [1141, 221] width 76 height 30
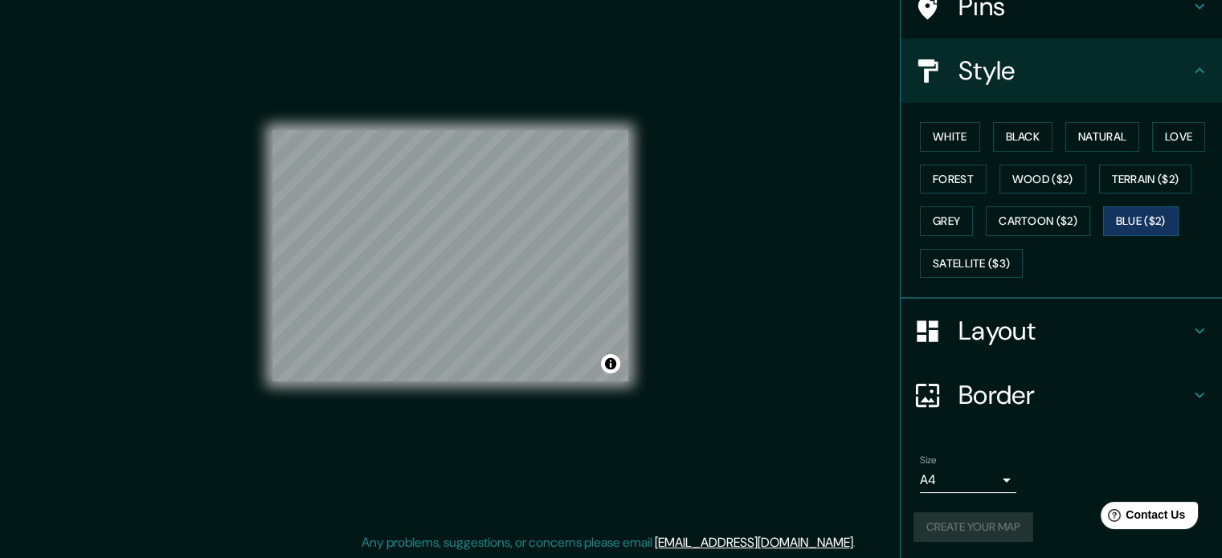
click at [1005, 520] on div "Create your map" at bounding box center [1061, 527] width 296 height 30
click at [940, 165] on button "Forest" at bounding box center [953, 180] width 67 height 30
click at [984, 479] on body "Mappin Location [GEOGRAPHIC_DATA], [GEOGRAPHIC_DATA], [GEOGRAPHIC_DATA] Pins St…" at bounding box center [611, 258] width 1222 height 558
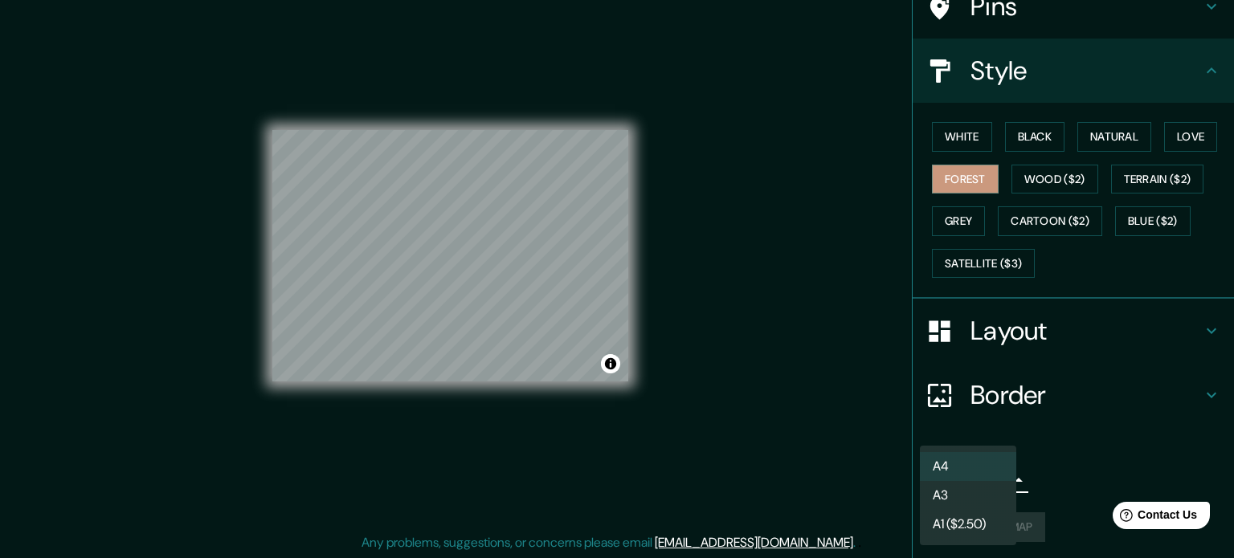
click at [990, 497] on li "A3" at bounding box center [968, 495] width 96 height 29
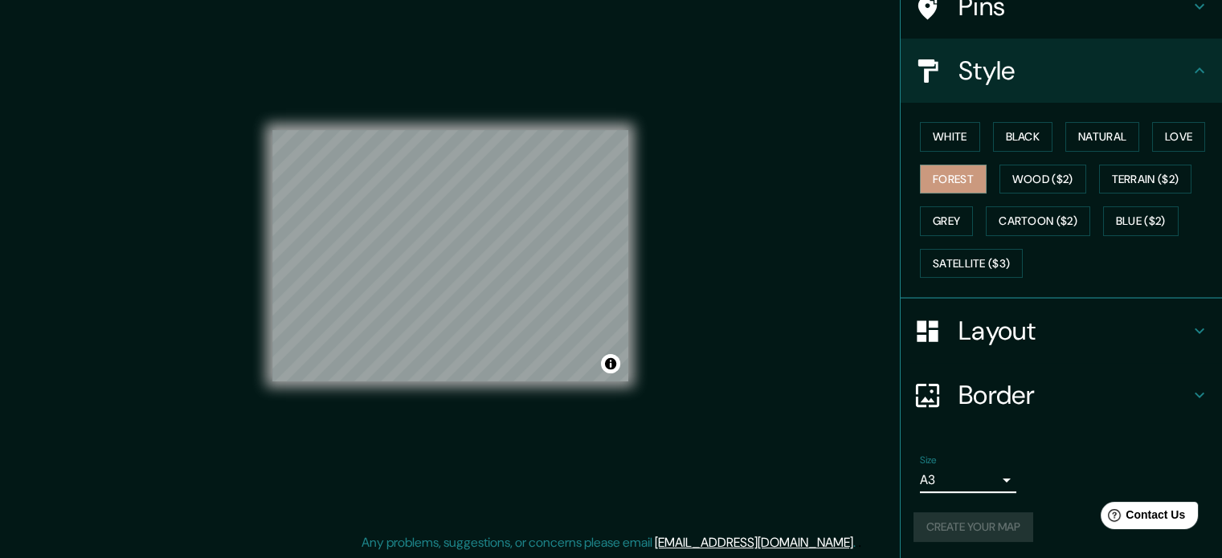
click at [990, 484] on body "Mappin Location [GEOGRAPHIC_DATA], [GEOGRAPHIC_DATA], [GEOGRAPHIC_DATA] Pins St…" at bounding box center [611, 258] width 1222 height 558
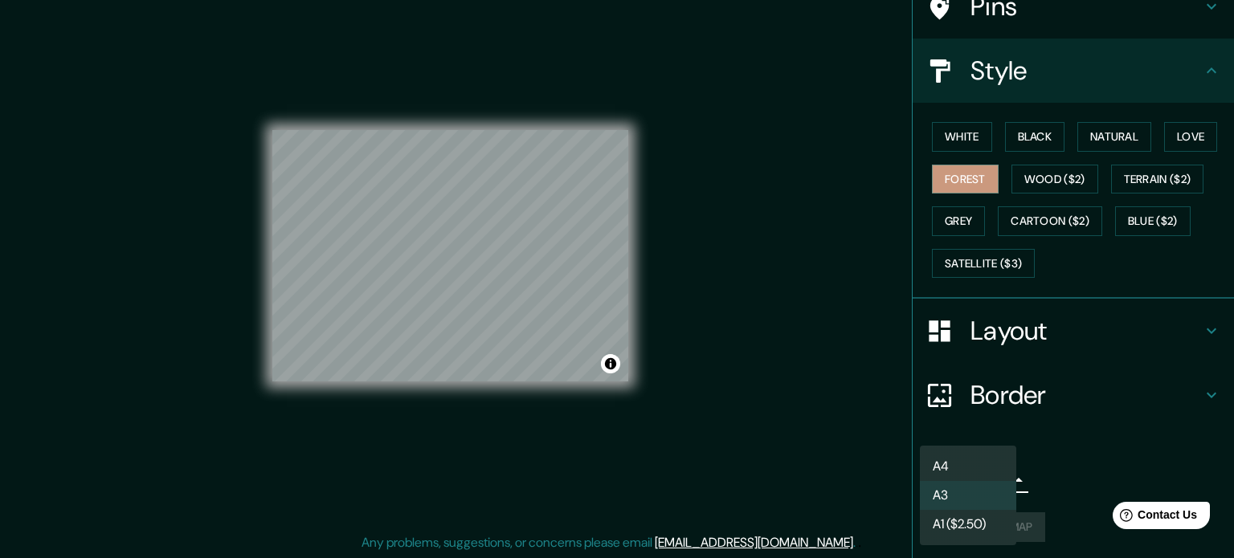
click at [988, 526] on li "A1 ($2.50)" at bounding box center [968, 524] width 96 height 29
click at [988, 472] on body "Mappin Location [GEOGRAPHIC_DATA], [GEOGRAPHIC_DATA], [GEOGRAPHIC_DATA] Pins St…" at bounding box center [617, 258] width 1234 height 558
click at [993, 474] on li "A4" at bounding box center [968, 466] width 96 height 29
type input "single"
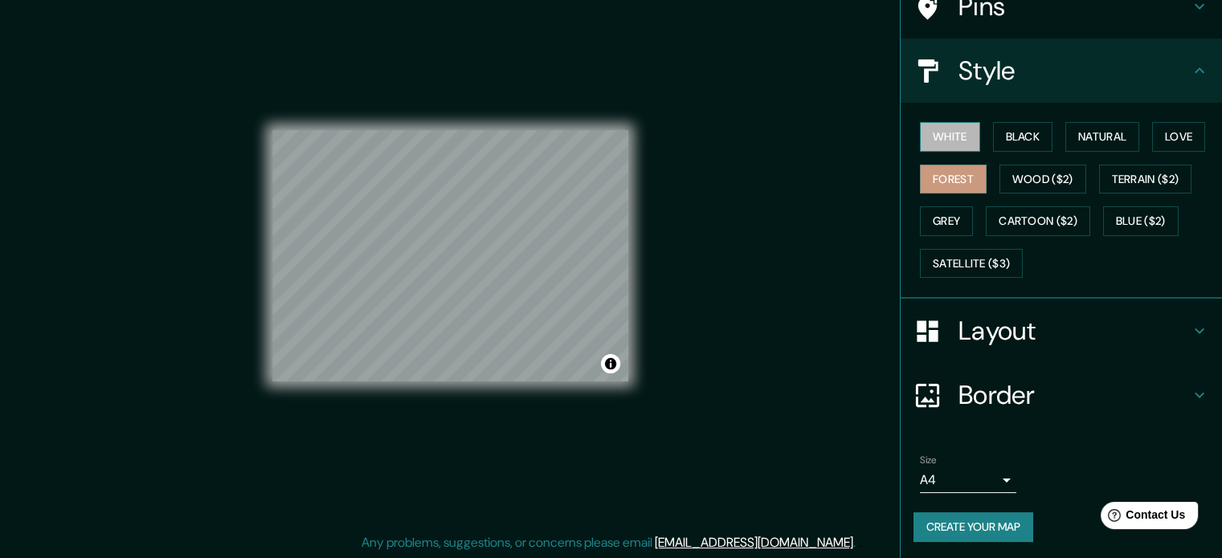
click at [962, 133] on button "White" at bounding box center [950, 137] width 60 height 30
click at [1002, 140] on button "Black" at bounding box center [1023, 137] width 60 height 30
click at [940, 176] on button "Forest" at bounding box center [953, 180] width 67 height 30
click at [982, 533] on button "Create your map" at bounding box center [973, 527] width 120 height 30
